Goal: Find specific page/section

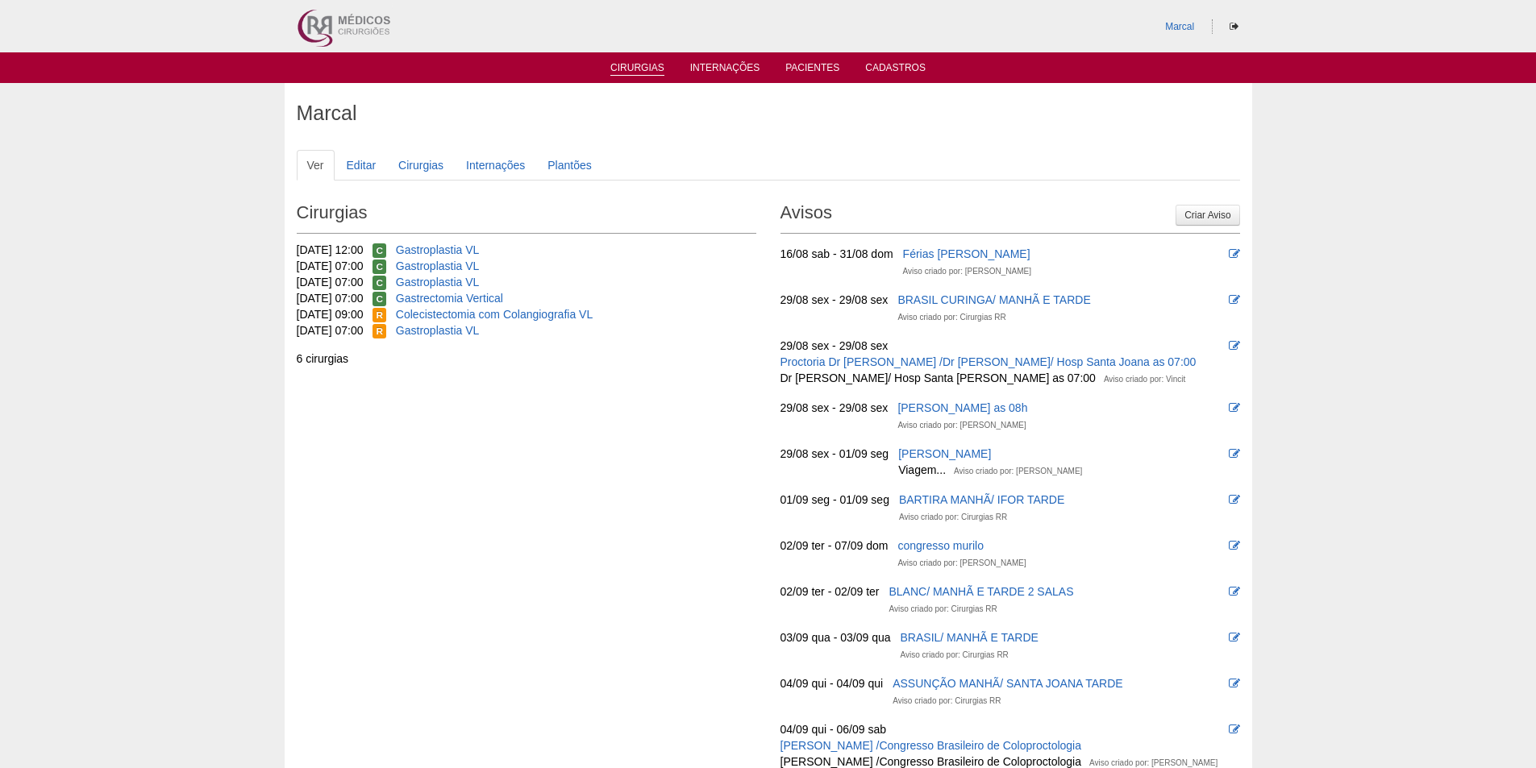
click at [651, 72] on link "Cirurgias" at bounding box center [637, 69] width 54 height 14
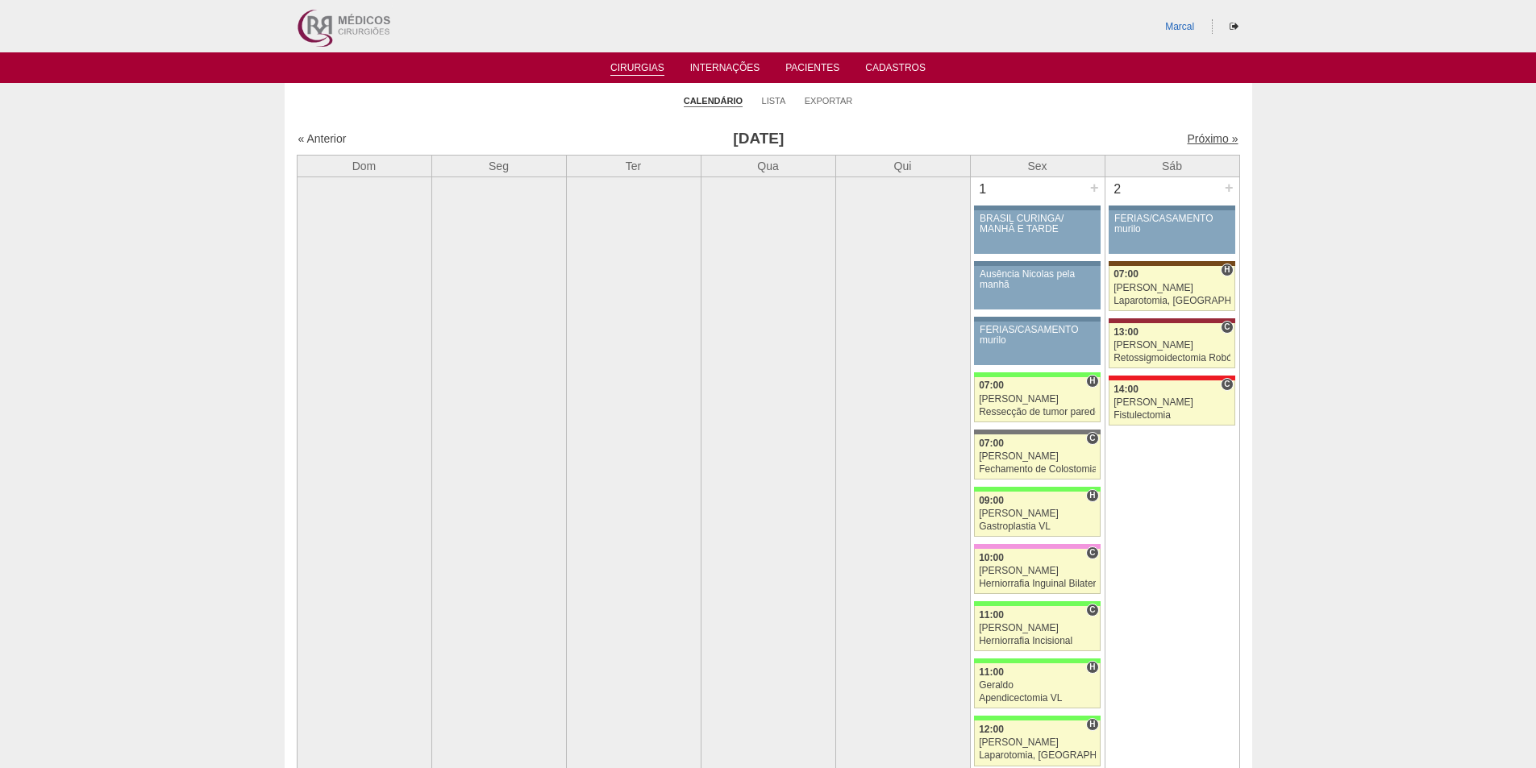
click at [1215, 140] on link "Próximo »" at bounding box center [1212, 138] width 51 height 13
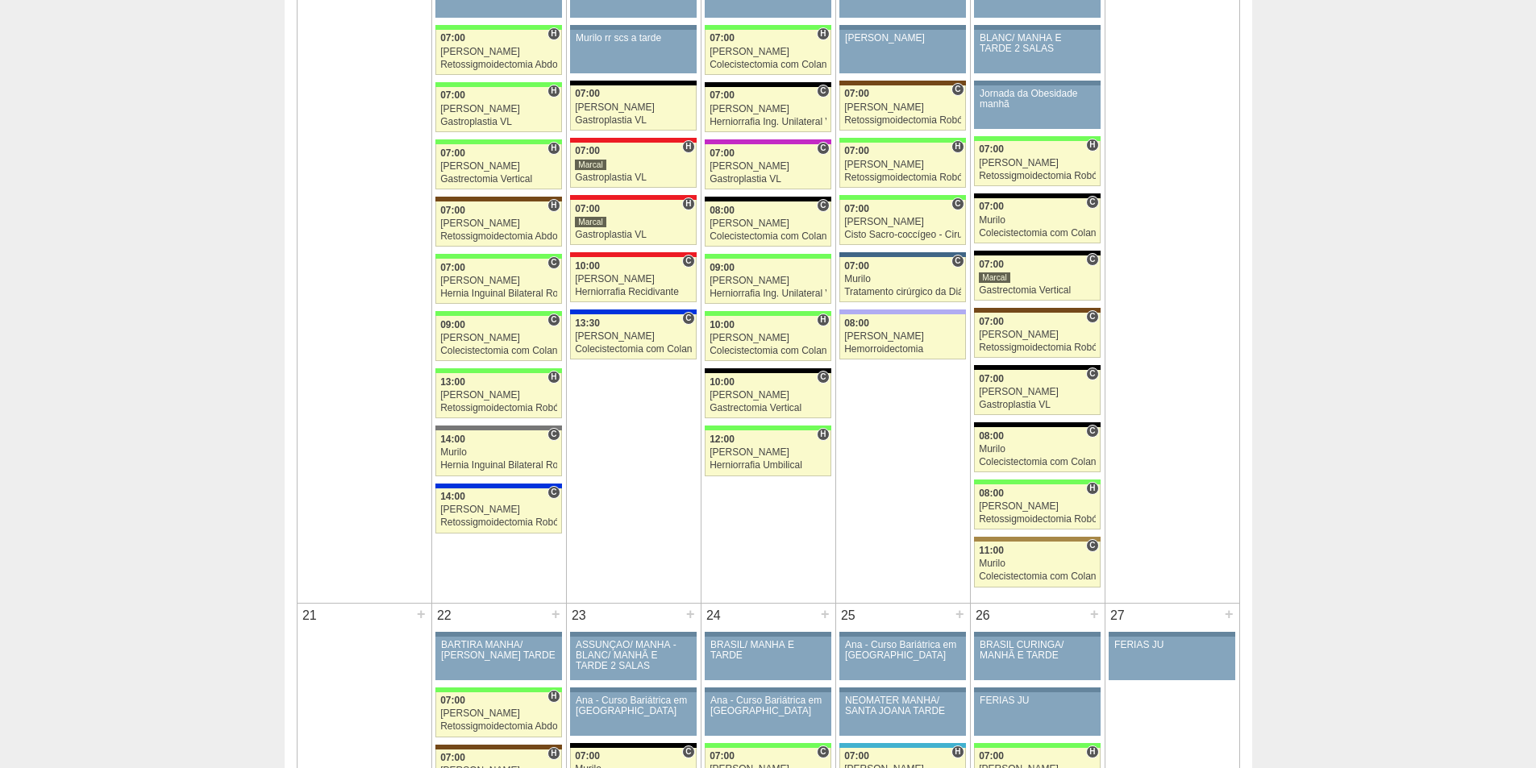
scroll to position [1612, 0]
